Goal: Information Seeking & Learning: Learn about a topic

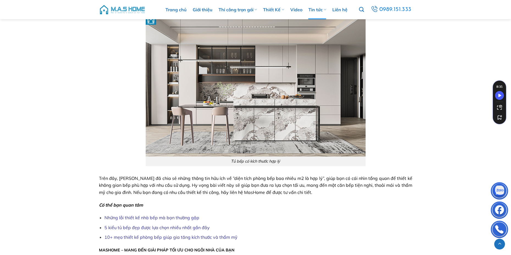
scroll to position [1897, 0]
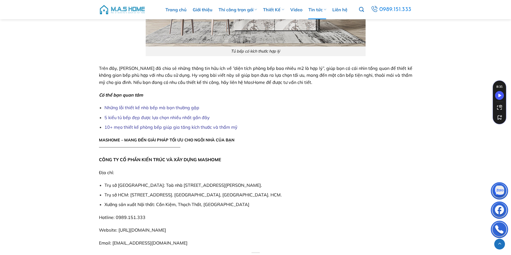
click at [168, 109] on link "Những lỗi thiết kế nhà bếp mà bạn thường gặp" at bounding box center [151, 107] width 95 height 5
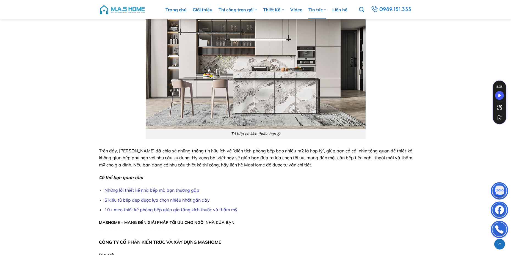
click at [213, 211] on link "10+ mẹo thiết kế phòng bếp giúp gia tăng kích thước và thẩm mỹ" at bounding box center [170, 209] width 133 height 5
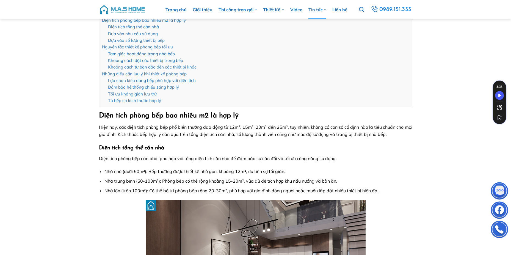
scroll to position [27, 0]
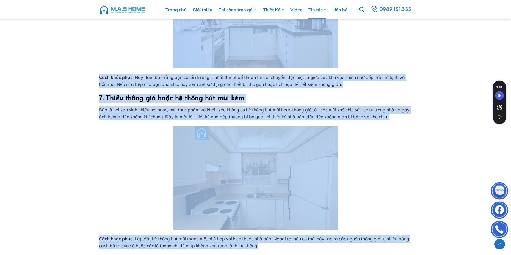
scroll to position [1292, 0]
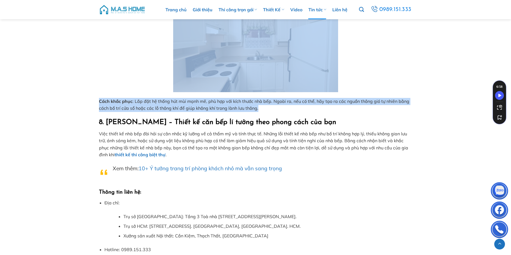
drag, startPoint x: 93, startPoint y: 203, endPoint x: 264, endPoint y: 110, distance: 194.9
copy div "1. Bố trí tam giác bếp không hợp lý Tam giác bếp là nguyên tắc cơ bản trong thi…"
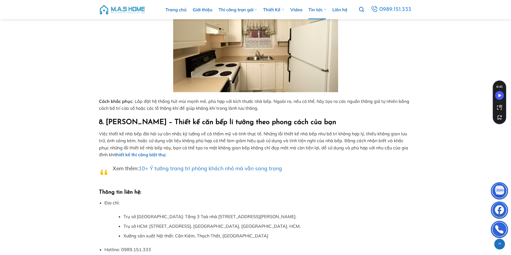
drag, startPoint x: 108, startPoint y: 172, endPoint x: 100, endPoint y: 173, distance: 7.5
click at [100, 173] on blockquote "Xem thêm: 10+ Ý tưởng trang trí phòng khách nhỏ mà vẫn sang trọng" at bounding box center [255, 176] width 313 height 24
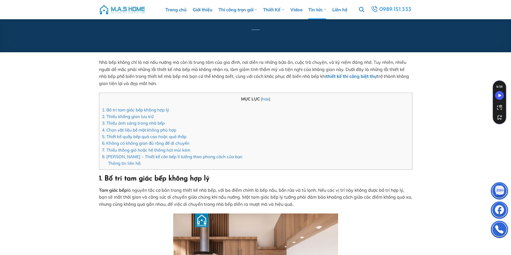
scroll to position [0, 0]
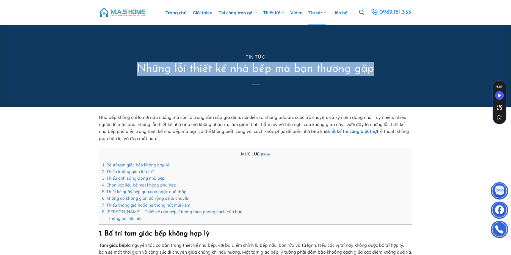
drag, startPoint x: 134, startPoint y: 67, endPoint x: 389, endPoint y: 67, distance: 255.1
click at [389, 67] on div "Tin tức Những lỗi thiết kế nhà bếp mà bạn thường gặp" at bounding box center [256, 66] width 322 height 82
copy h1 "Những lỗi thiết kế nhà bếp mà bạn thường gặp"
click at [175, 13] on link "Trang chủ" at bounding box center [175, 12] width 21 height 25
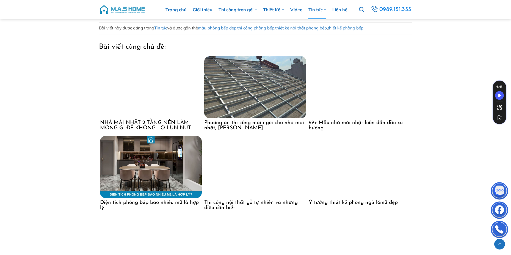
scroll to position [1374, 0]
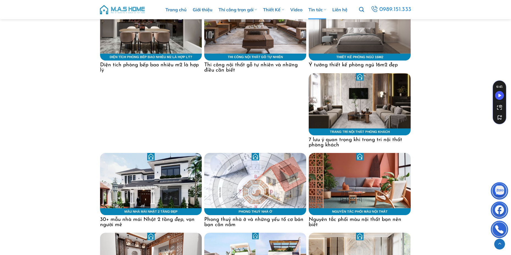
click at [286, 221] on h4 "Phong thuỷ nhà ở và những yếu tố cơ bản bạn cần nắm" at bounding box center [255, 221] width 102 height 12
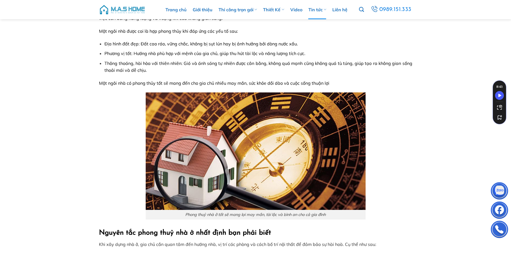
scroll to position [27, 0]
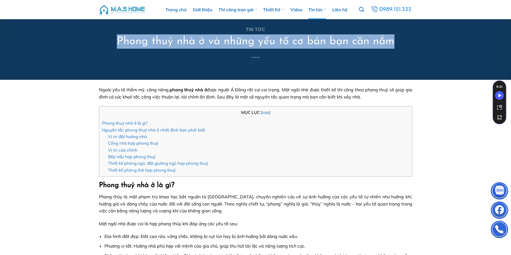
drag, startPoint x: 108, startPoint y: 38, endPoint x: 394, endPoint y: 40, distance: 286.2
click at [394, 40] on div "Tin tức Phong thuỷ nhà ở và những yếu tố cơ bản bạn cần nắm" at bounding box center [256, 38] width 322 height 82
copy h1 "Phong thuỷ nhà ở và những yếu tố cơ bản bạn cần nắm"
drag, startPoint x: 93, startPoint y: 90, endPoint x: 361, endPoint y: 95, distance: 267.3
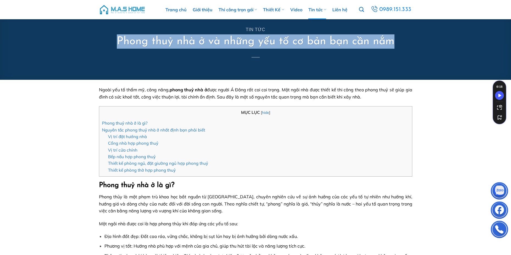
copy span "Ngoài yếu tố thẩm mỹ, công năng, phong thuỷ nhà ở được người Á Đông rất coi coi…"
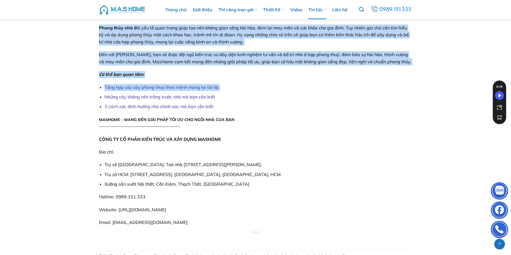
scroll to position [1402, 0]
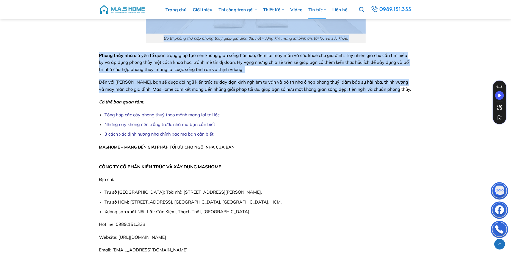
drag, startPoint x: 95, startPoint y: 100, endPoint x: 401, endPoint y: 91, distance: 306.4
copy div "Lorem ipsu dol s am co? Adipi elit se doe temp inc utla etd mag aliqu en Admin …"
click at [257, 69] on p "Phong thủy nhà ở là yếu tố quan trọng giúp tạo nên không gian sống hài hòa, đem…" at bounding box center [255, 62] width 313 height 21
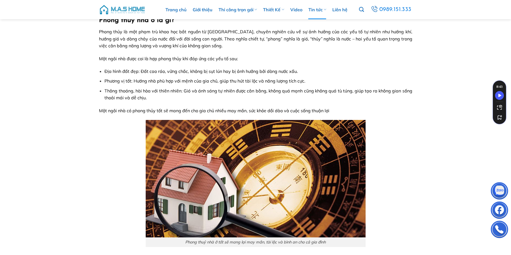
scroll to position [55, 0]
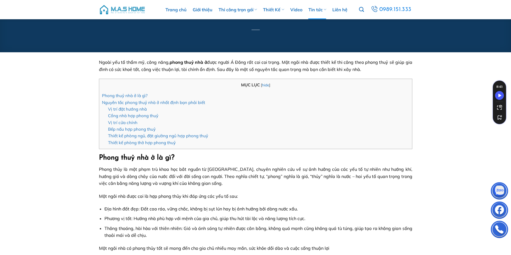
drag, startPoint x: 249, startPoint y: 72, endPoint x: 84, endPoint y: 156, distance: 184.5
copy div "Lorem ipsu dol s am co? Adipi elit se doe temp inc utla etd mag aliqu en Admin …"
